Goal: Check status: Check status

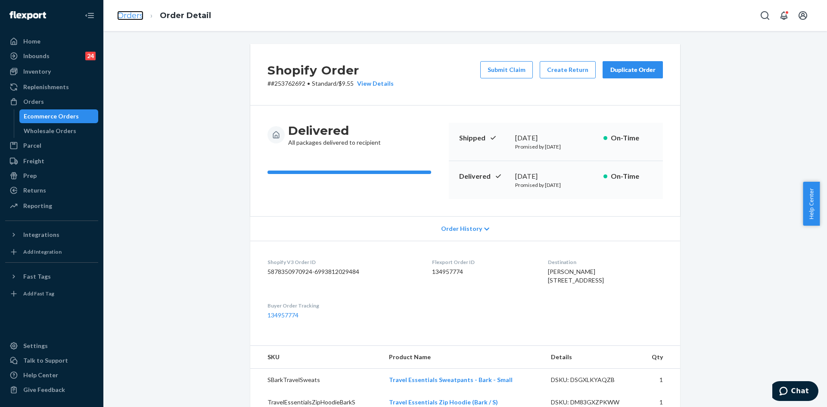
click at [130, 15] on link "Orders" at bounding box center [130, 15] width 26 height 9
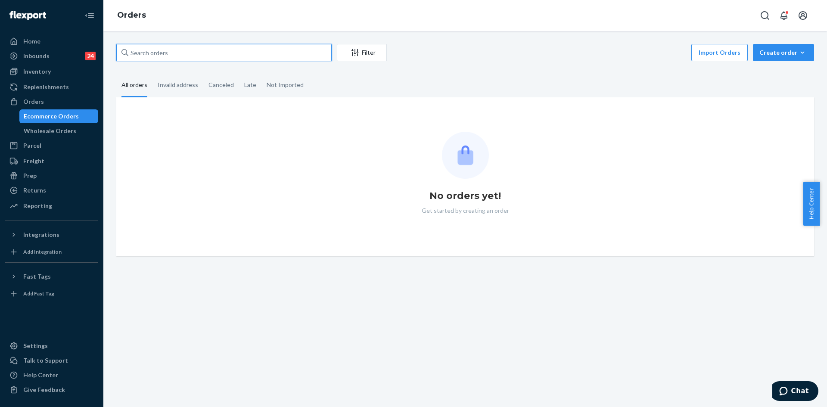
click at [146, 52] on input "text" at bounding box center [223, 52] width 215 height 17
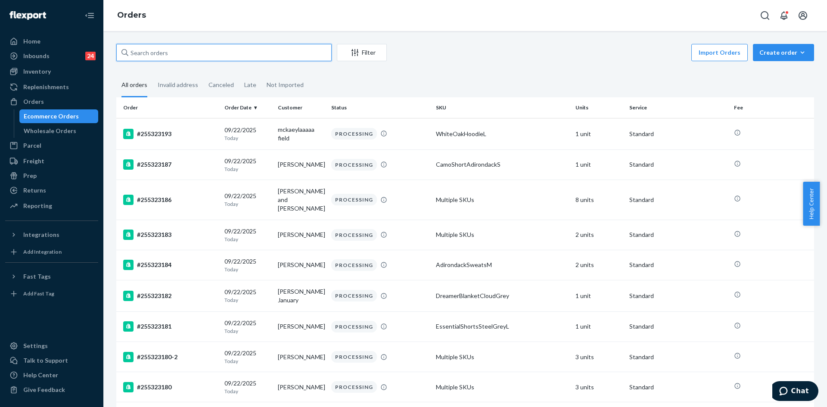
paste input "255130332"
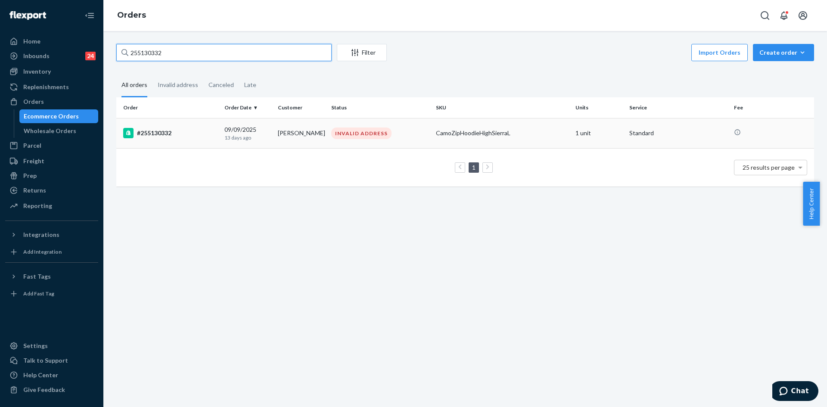
type input "255130332"
click at [239, 133] on div "[DATE] [DATE]" at bounding box center [247, 133] width 47 height 16
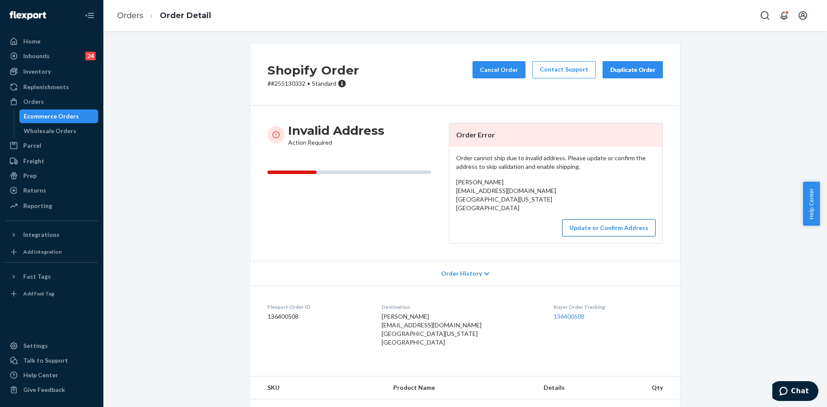
click at [572, 229] on button "Update or Confirm Address" at bounding box center [609, 227] width 94 height 17
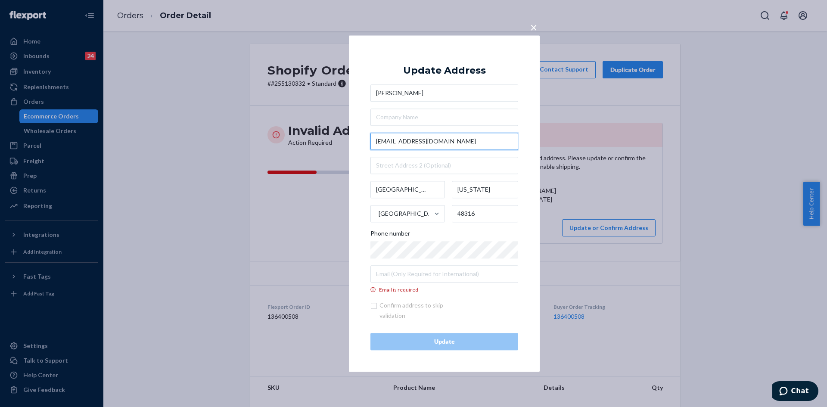
click at [440, 143] on input "[EMAIL_ADDRESS][DOMAIN_NAME]" at bounding box center [445, 141] width 148 height 17
paste input "[STREET_ADDRESS][PERSON_NAME]"
type input "[STREET_ADDRESS][PERSON_NAME]"
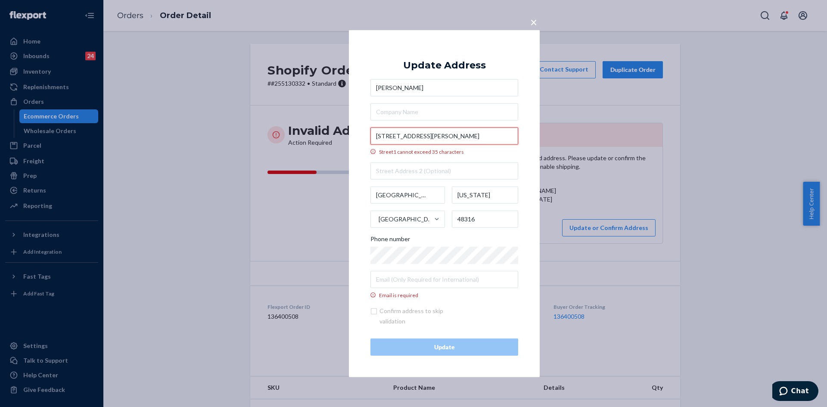
click at [495, 135] on input "[STREET_ADDRESS][PERSON_NAME]" at bounding box center [445, 135] width 148 height 17
click at [434, 137] on input "[STREET_ADDRESS][PERSON_NAME]" at bounding box center [445, 135] width 148 height 17
type input "[STREET_ADDRESS]"
type input "[US_STATE]"
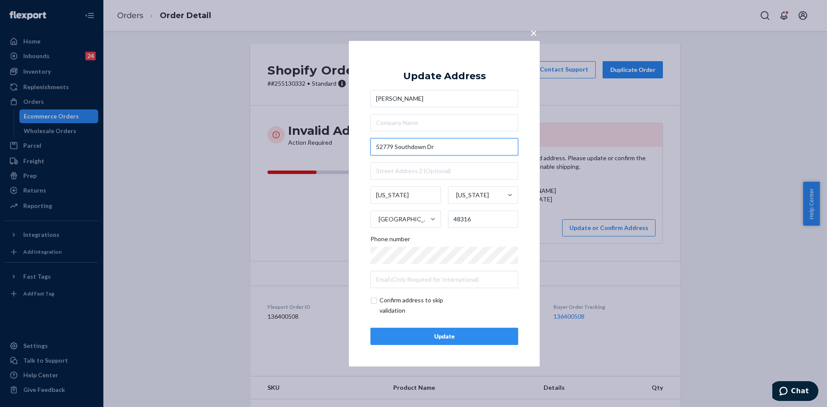
click at [427, 148] on input "52779 Southdown Dr" at bounding box center [445, 146] width 148 height 17
type input "52779 Southdown LN"
click at [435, 125] on input "text" at bounding box center [445, 122] width 148 height 17
click at [387, 304] on input "checkbox" at bounding box center [421, 305] width 100 height 21
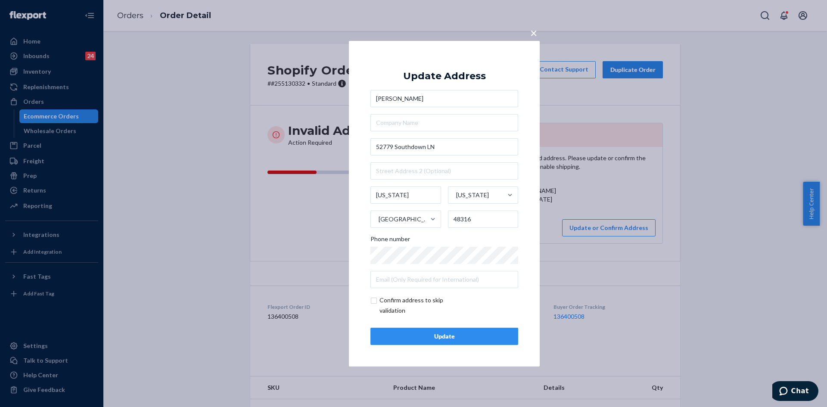
checkbox input "true"
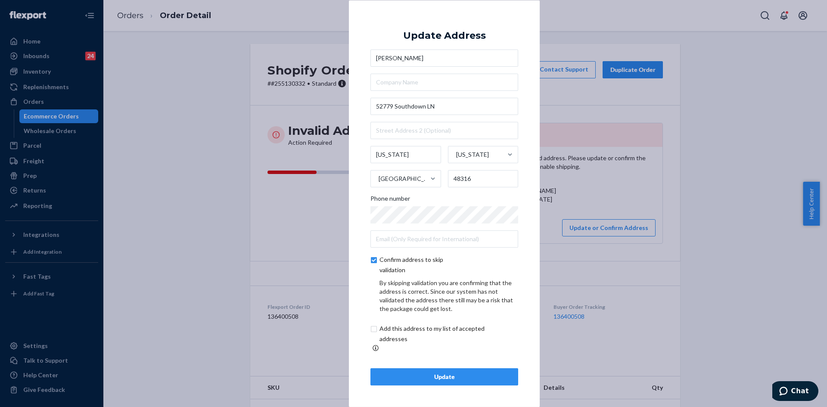
click at [396, 337] on input "checkbox" at bounding box center [442, 334] width 143 height 21
checkbox input "true"
click at [400, 163] on input "[US_STATE]" at bounding box center [406, 154] width 71 height 17
paste input "[GEOGRAPHIC_DATA]"
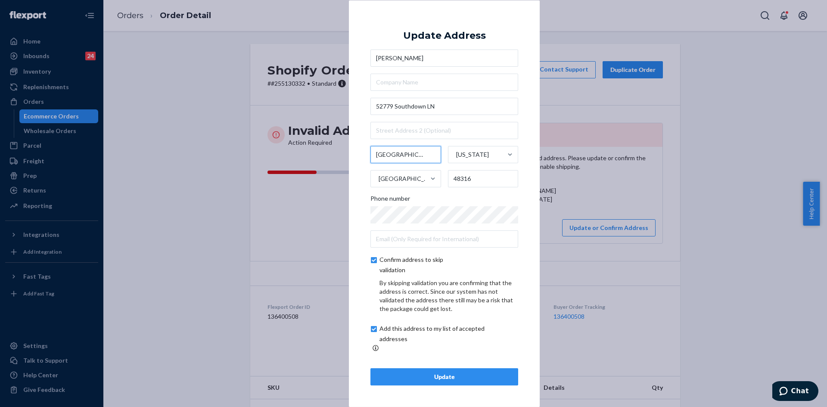
type input "[GEOGRAPHIC_DATA]"
click at [399, 373] on div "Update" at bounding box center [444, 377] width 133 height 9
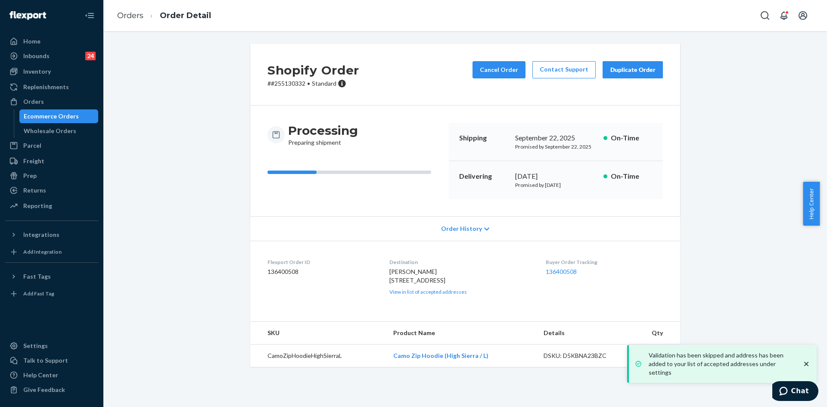
click at [280, 83] on p "# #255130332 • Standard" at bounding box center [314, 83] width 92 height 9
copy p "255130332"
click at [123, 15] on link "Orders" at bounding box center [130, 15] width 26 height 9
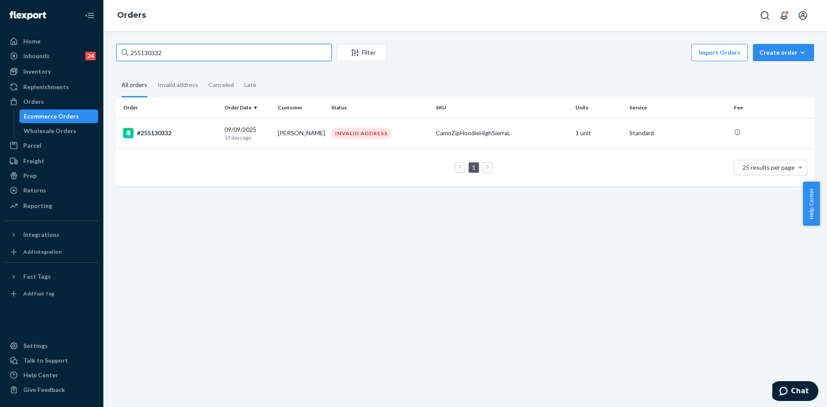
click at [143, 55] on input "255130332" at bounding box center [223, 52] width 215 height 17
paste input "589"
type input "255130589"
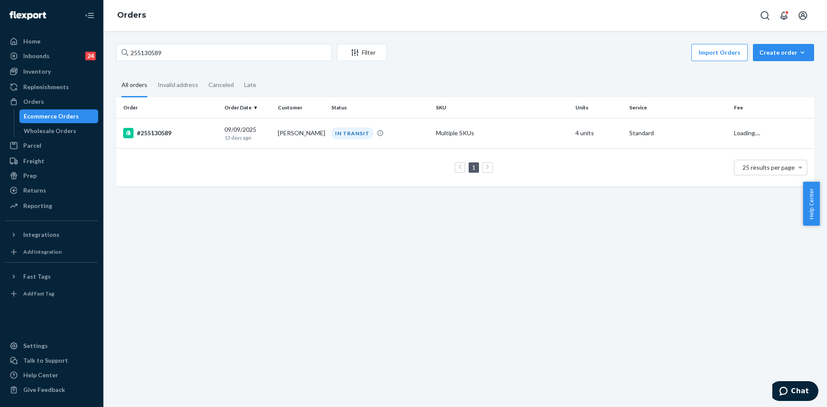
click at [225, 142] on td "[DATE] [DATE]" at bounding box center [247, 133] width 53 height 30
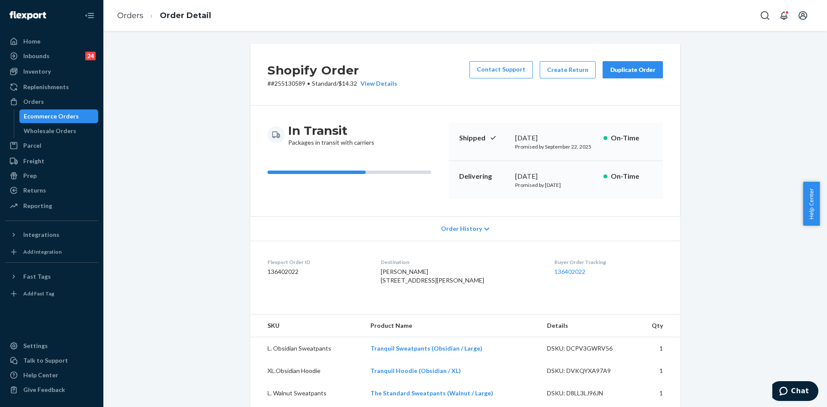
click at [293, 83] on p "# #255130589 • Standard / $14.32 View Details" at bounding box center [333, 83] width 130 height 9
copy p "255130589"
click at [132, 19] on link "Orders" at bounding box center [130, 15] width 26 height 9
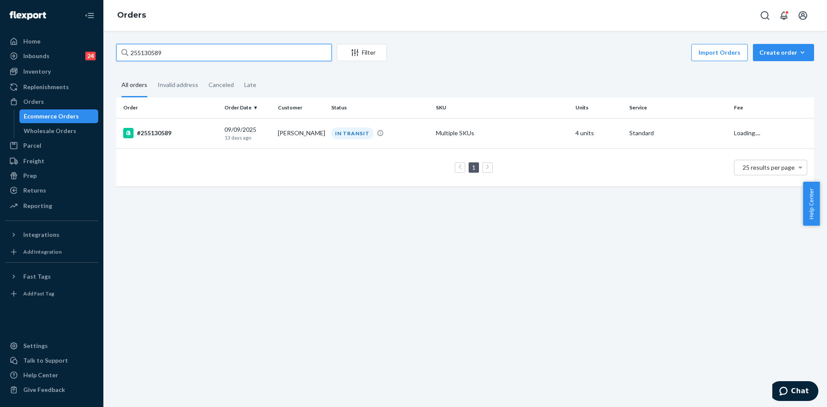
click at [154, 56] on input "255130589" at bounding box center [223, 52] width 215 height 17
paste input "56800"
type input "255156800"
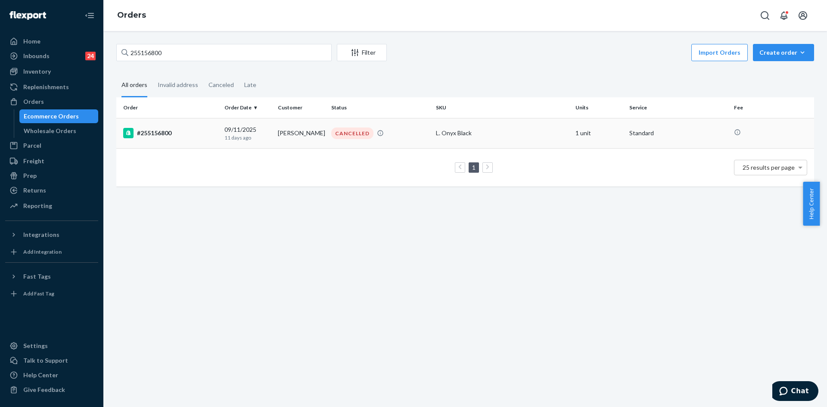
click at [174, 129] on div "#255156800" at bounding box center [170, 133] width 94 height 10
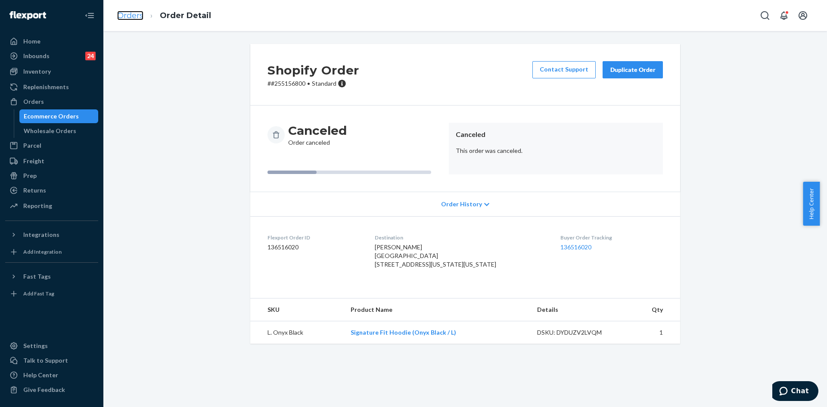
click at [139, 13] on link "Orders" at bounding box center [130, 15] width 26 height 9
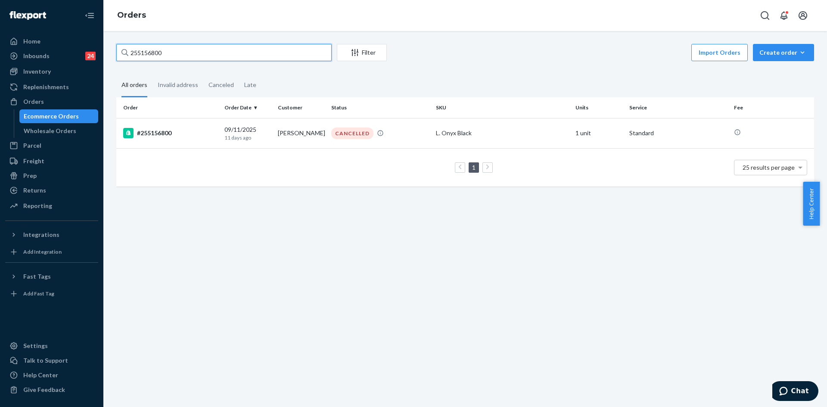
click at [154, 53] on input "255156800" at bounding box center [223, 52] width 215 height 17
paste input "5075"
type input "255155075"
click at [173, 141] on td "#255155075" at bounding box center [168, 133] width 105 height 30
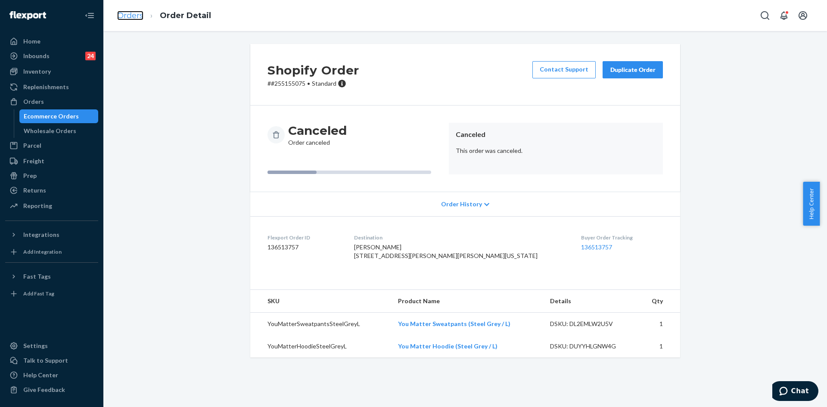
click at [133, 16] on link "Orders" at bounding box center [130, 15] width 26 height 9
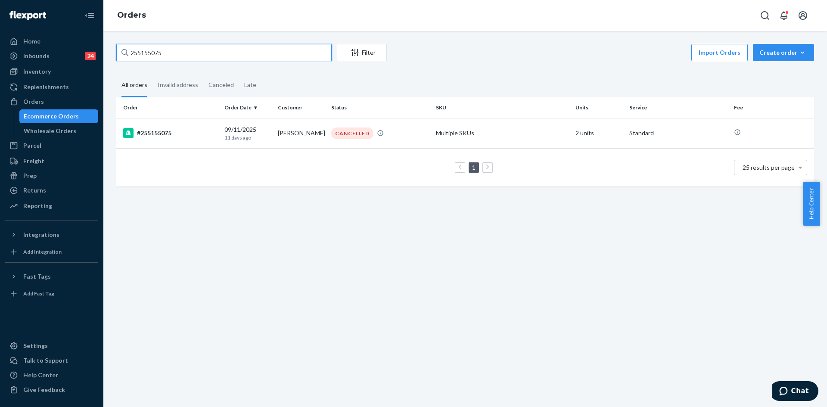
click at [149, 49] on input "255155075" at bounding box center [223, 52] width 215 height 17
paste input "4737"
click at [155, 56] on input "255154737" at bounding box center [223, 52] width 215 height 17
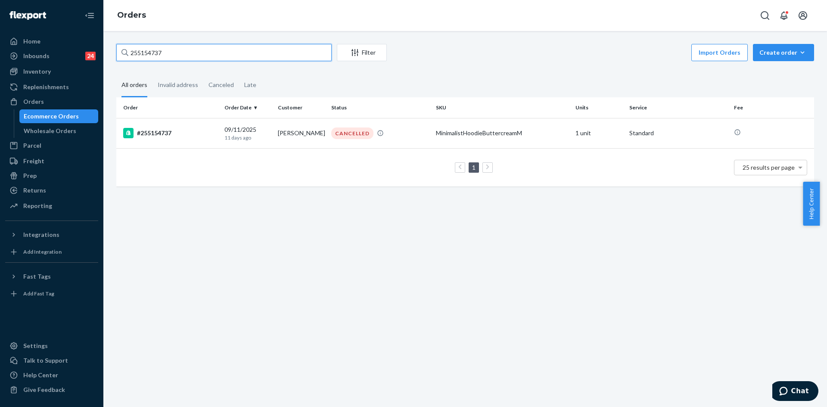
paste input "63384"
type input "255163384"
click at [181, 130] on div "#255163384" at bounding box center [170, 133] width 94 height 10
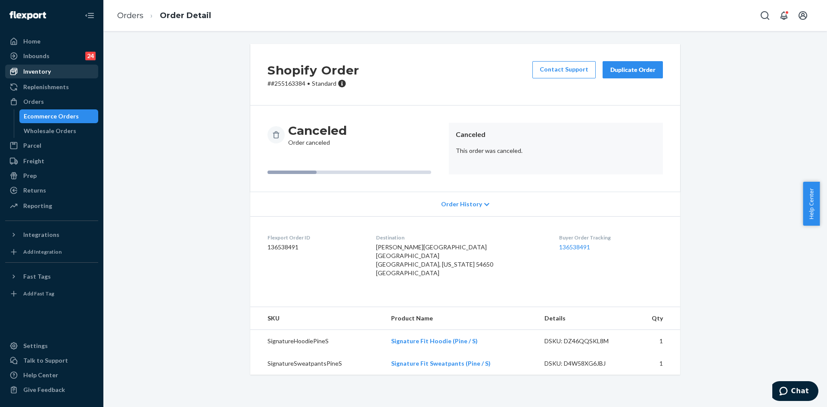
click at [37, 71] on div "Inventory" at bounding box center [37, 71] width 28 height 9
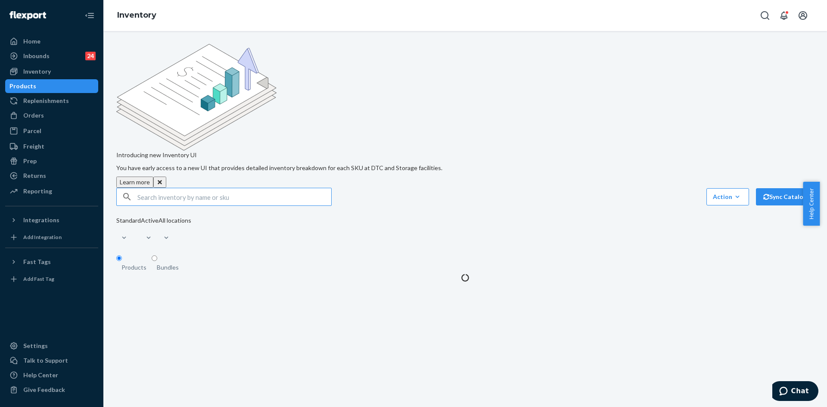
click at [167, 188] on input "text" at bounding box center [234, 196] width 194 height 17
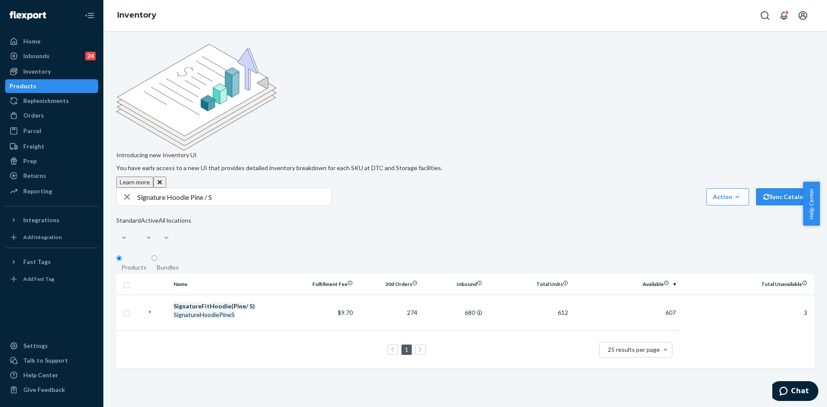
click at [189, 188] on input "Signature Hoodie Pine / S" at bounding box center [234, 196] width 194 height 17
click at [178, 188] on input "Signature Hoodie Pine / S" at bounding box center [234, 196] width 194 height 17
type input "Signature Sweatpants Pine / S"
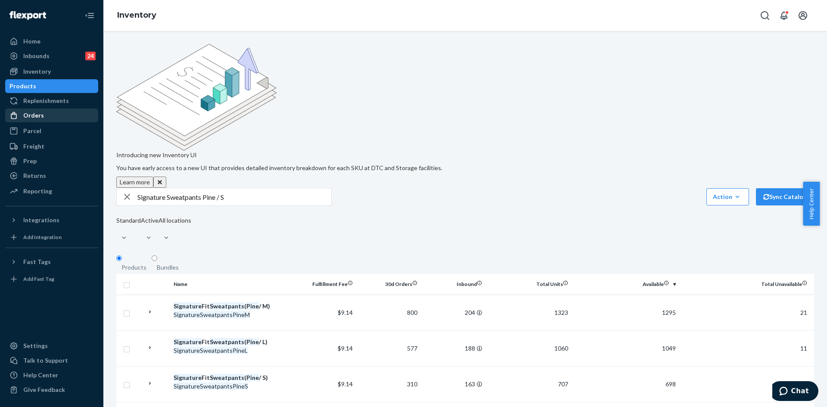
click at [40, 114] on div "Orders" at bounding box center [33, 115] width 21 height 9
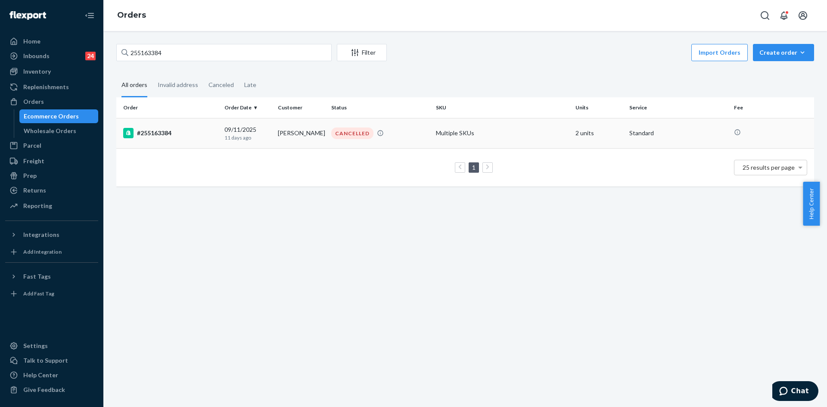
click at [238, 137] on p "11 days ago" at bounding box center [247, 137] width 47 height 7
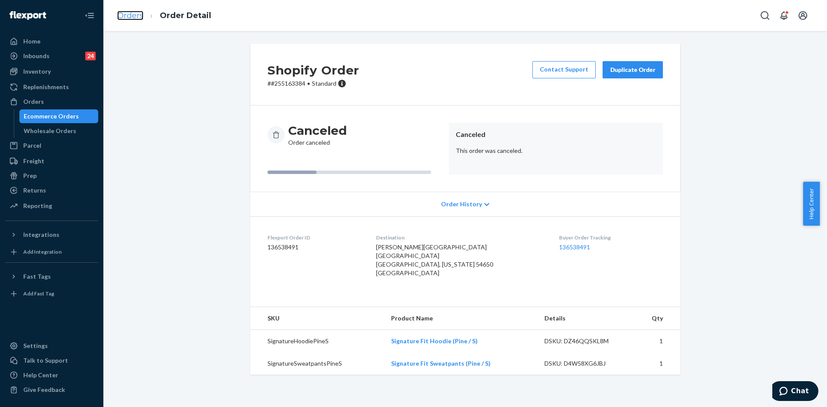
click at [127, 12] on link "Orders" at bounding box center [130, 15] width 26 height 9
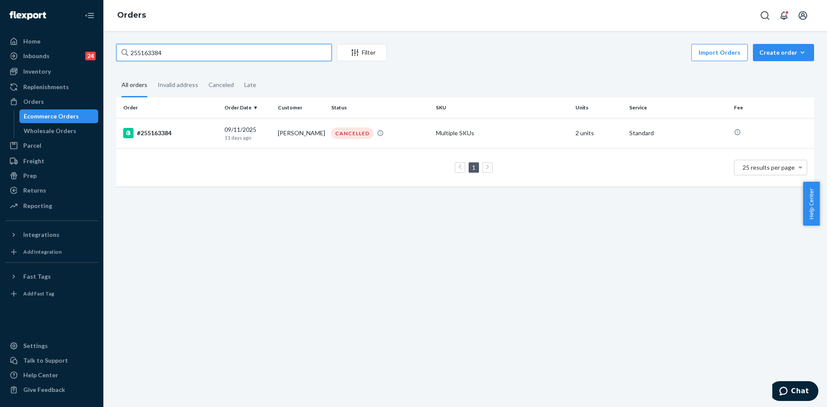
click at [140, 54] on input "255163384" at bounding box center [223, 52] width 215 height 17
paste input "20"
type input "255163320"
click at [178, 132] on div "#255163320" at bounding box center [170, 133] width 94 height 10
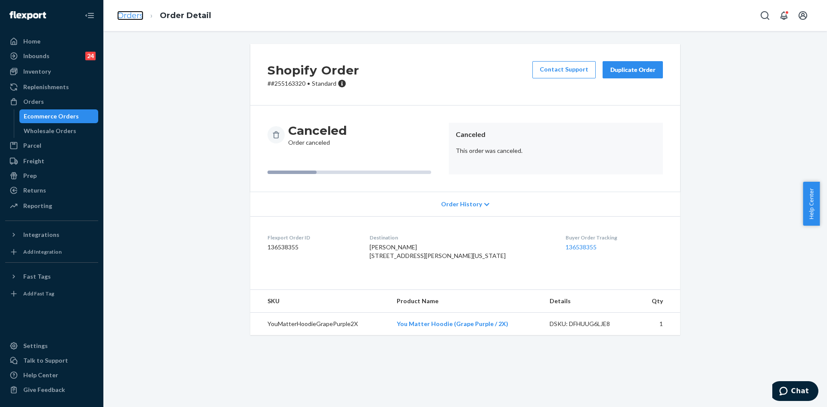
click at [124, 18] on link "Orders" at bounding box center [130, 15] width 26 height 9
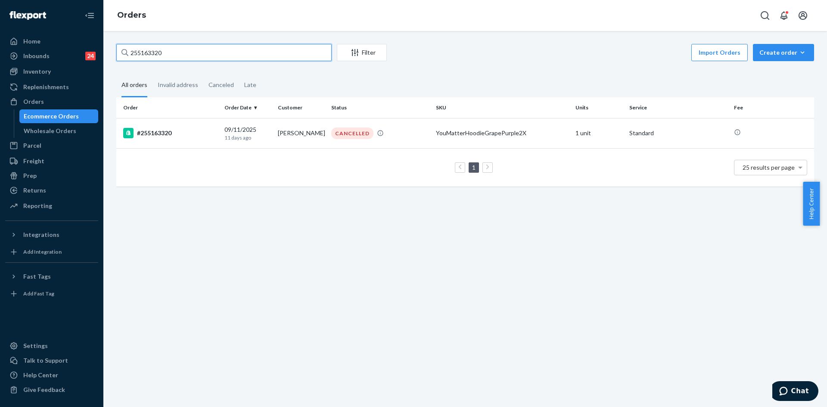
click at [144, 58] on input "255163320" at bounding box center [223, 52] width 215 height 17
paste input "186"
type input "255163186"
click at [231, 131] on div "[DATE] [DATE]" at bounding box center [247, 133] width 47 height 16
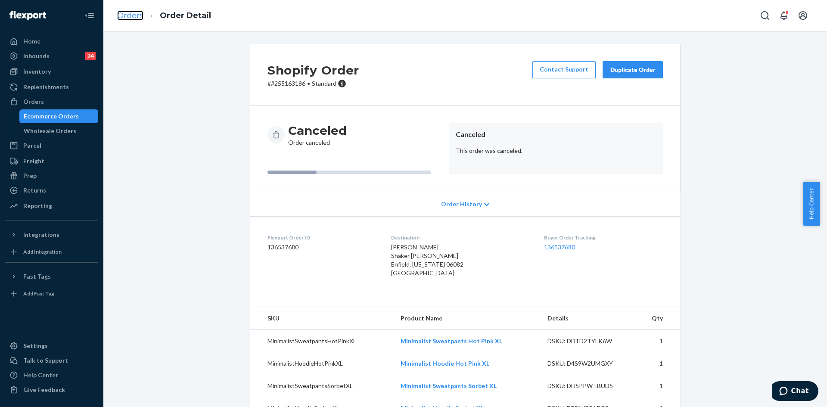
click at [133, 14] on link "Orders" at bounding box center [130, 15] width 26 height 9
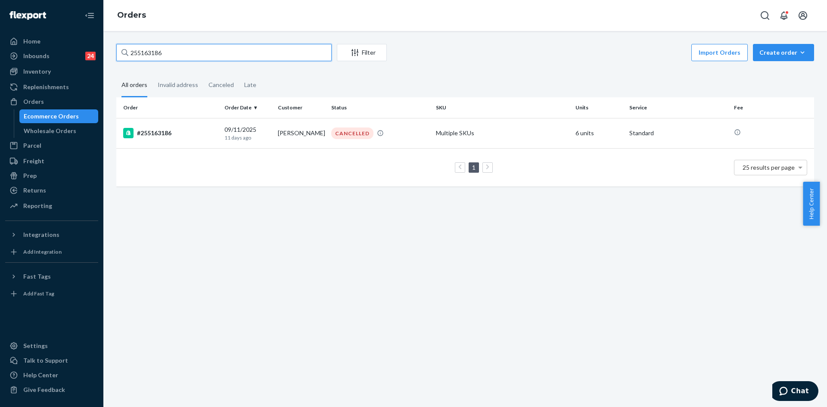
click at [143, 51] on input "255163186" at bounding box center [223, 52] width 215 height 17
paste input "2425"
type input "255162425"
click at [215, 125] on td "#255162425" at bounding box center [168, 133] width 105 height 30
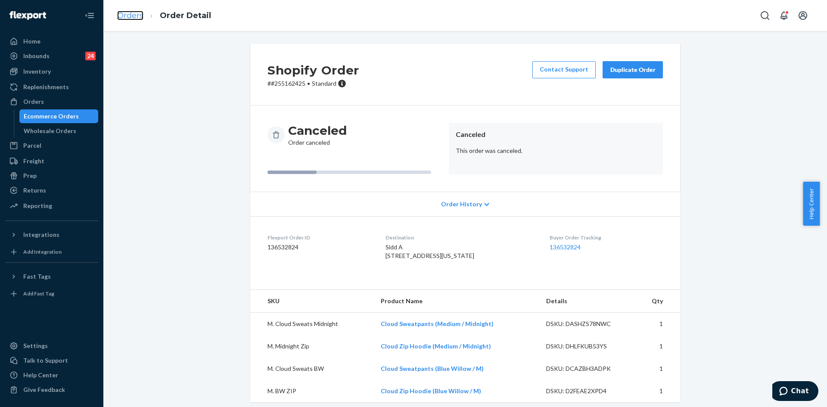
click at [118, 15] on link "Orders" at bounding box center [130, 15] width 26 height 9
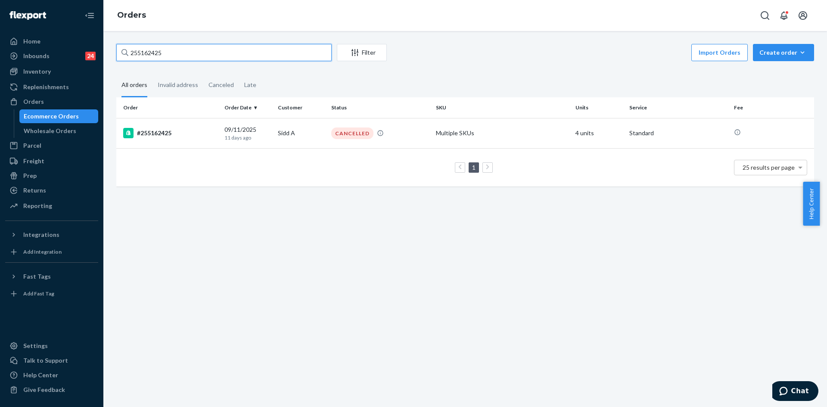
click at [146, 53] on input "255162425" at bounding box center [223, 52] width 215 height 17
paste input "101"
type input "255162101"
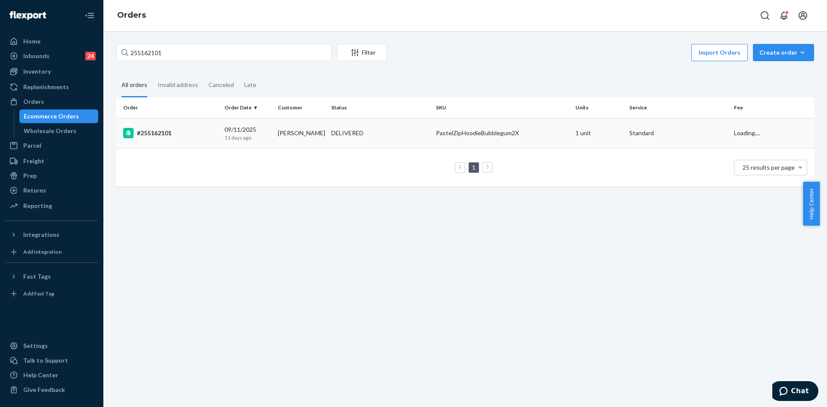
click at [231, 136] on p "11 days ago" at bounding box center [247, 137] width 47 height 7
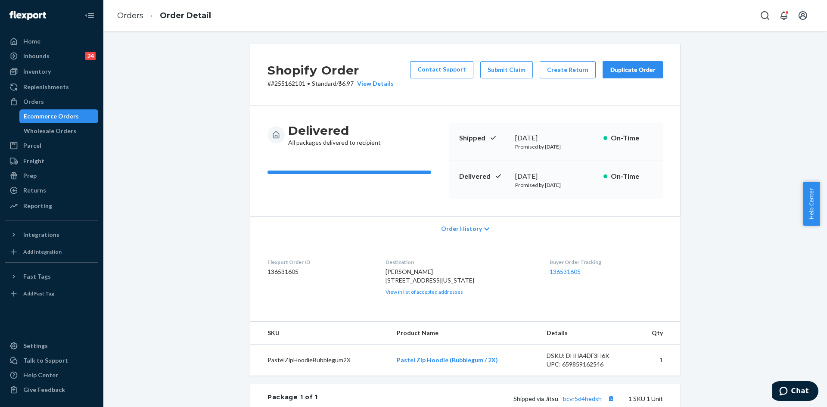
click at [140, 23] on ol "Orders Order Detail" at bounding box center [164, 15] width 108 height 25
click at [136, 17] on link "Orders" at bounding box center [130, 15] width 26 height 9
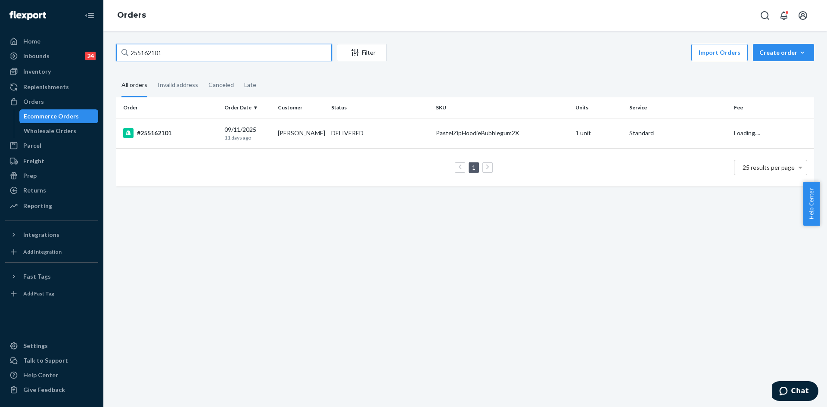
click at [147, 57] on input "255162101" at bounding box center [223, 52] width 215 height 17
paste input "1708"
type input "255161708"
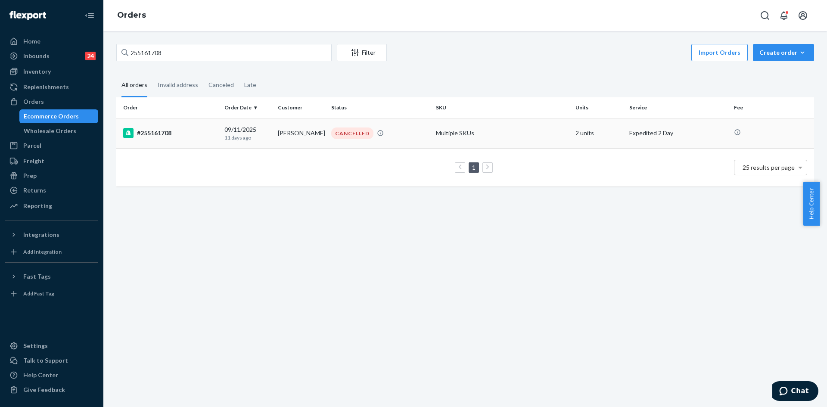
click at [259, 130] on div "[DATE] [DATE]" at bounding box center [247, 133] width 47 height 16
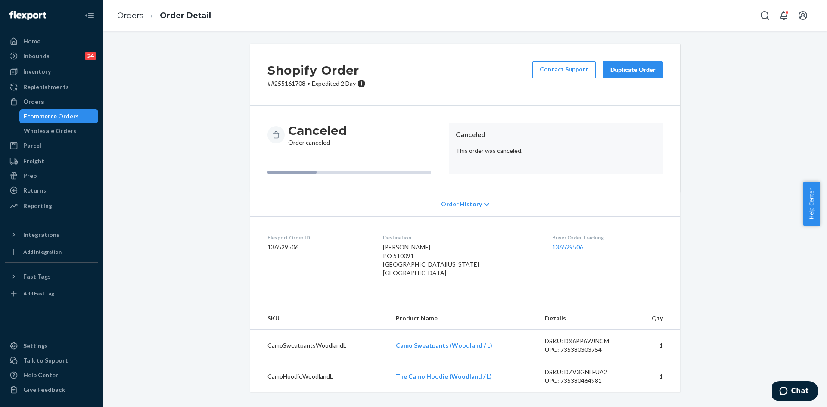
click at [126, 8] on ol "Orders Order Detail" at bounding box center [164, 15] width 108 height 25
click at [126, 14] on link "Orders" at bounding box center [130, 15] width 26 height 9
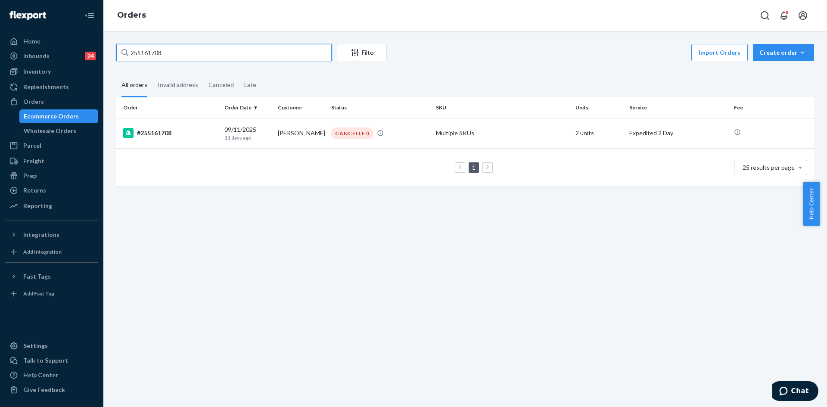
click at [141, 53] on input "255161708" at bounding box center [223, 52] width 215 height 17
paste input "053"
type input "255161053"
click at [237, 139] on p "11 days ago" at bounding box center [247, 137] width 47 height 7
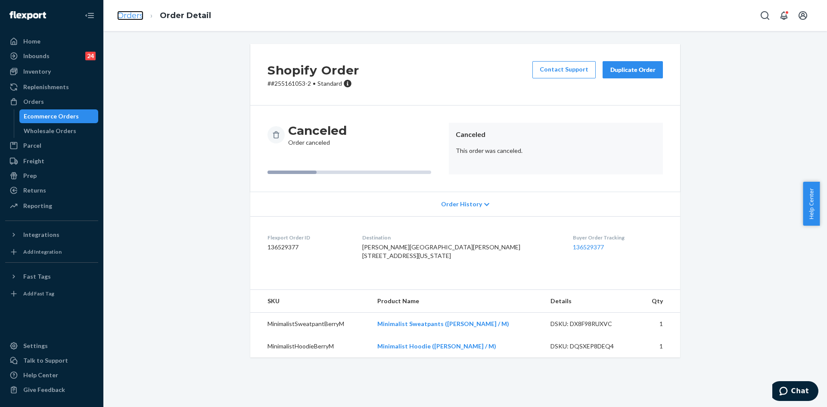
click at [141, 11] on link "Orders" at bounding box center [130, 15] width 26 height 9
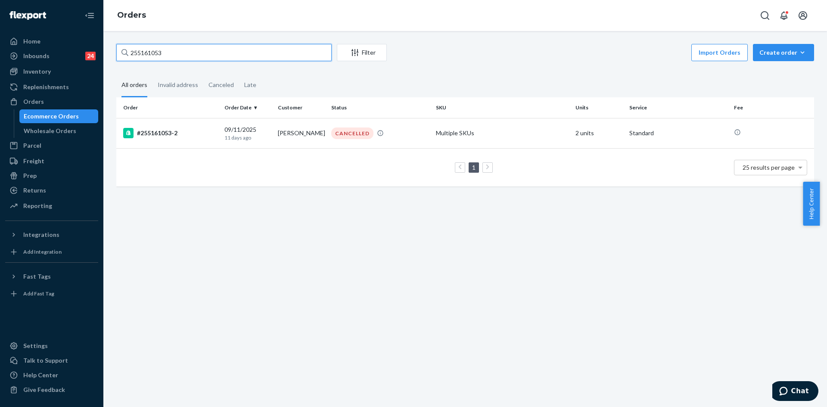
click at [137, 47] on input "255161053" at bounding box center [223, 52] width 215 height 17
paste input "470"
click at [138, 45] on input "255161470" at bounding box center [223, 52] width 215 height 17
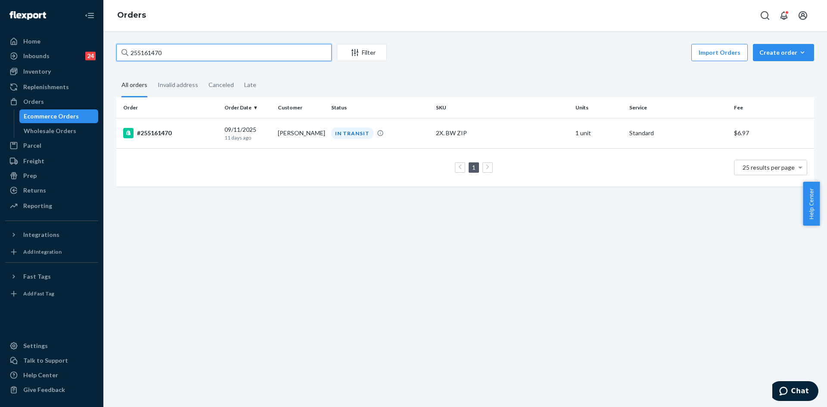
paste input "0637"
click at [142, 50] on input "255160637" at bounding box center [223, 52] width 215 height 17
paste input "433"
type input "255160433"
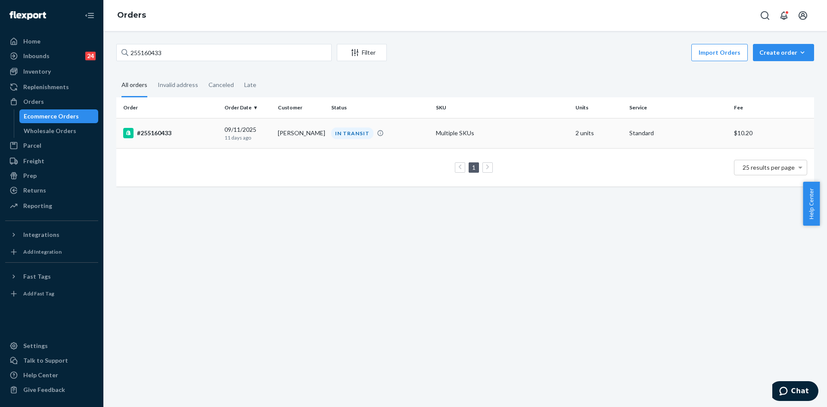
click at [265, 144] on td "[DATE] [DATE]" at bounding box center [247, 133] width 53 height 30
